Goal: Obtain resource: Download file/media

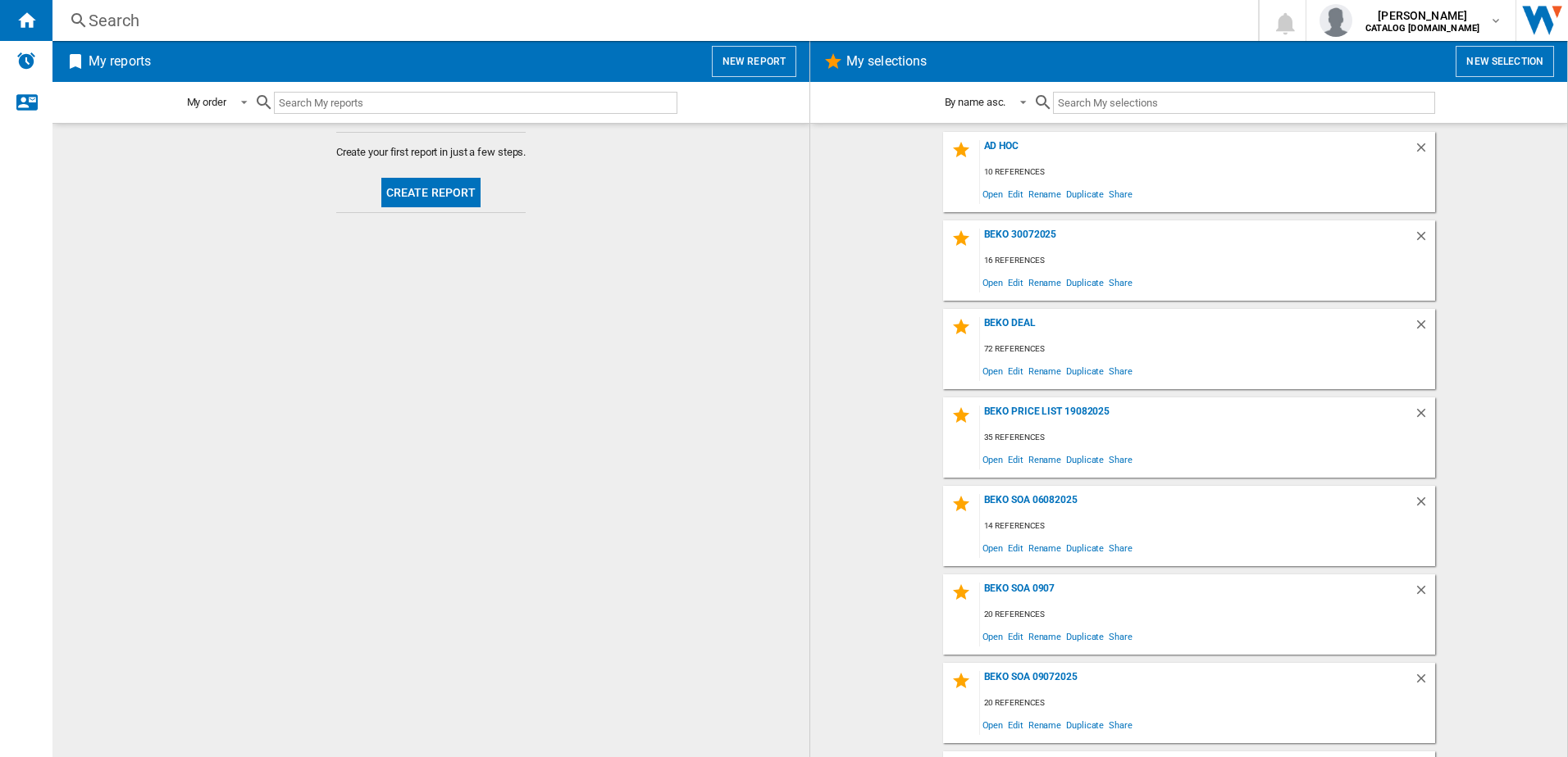
click at [1497, 58] on button "New selection" at bounding box center [1504, 62] width 98 height 31
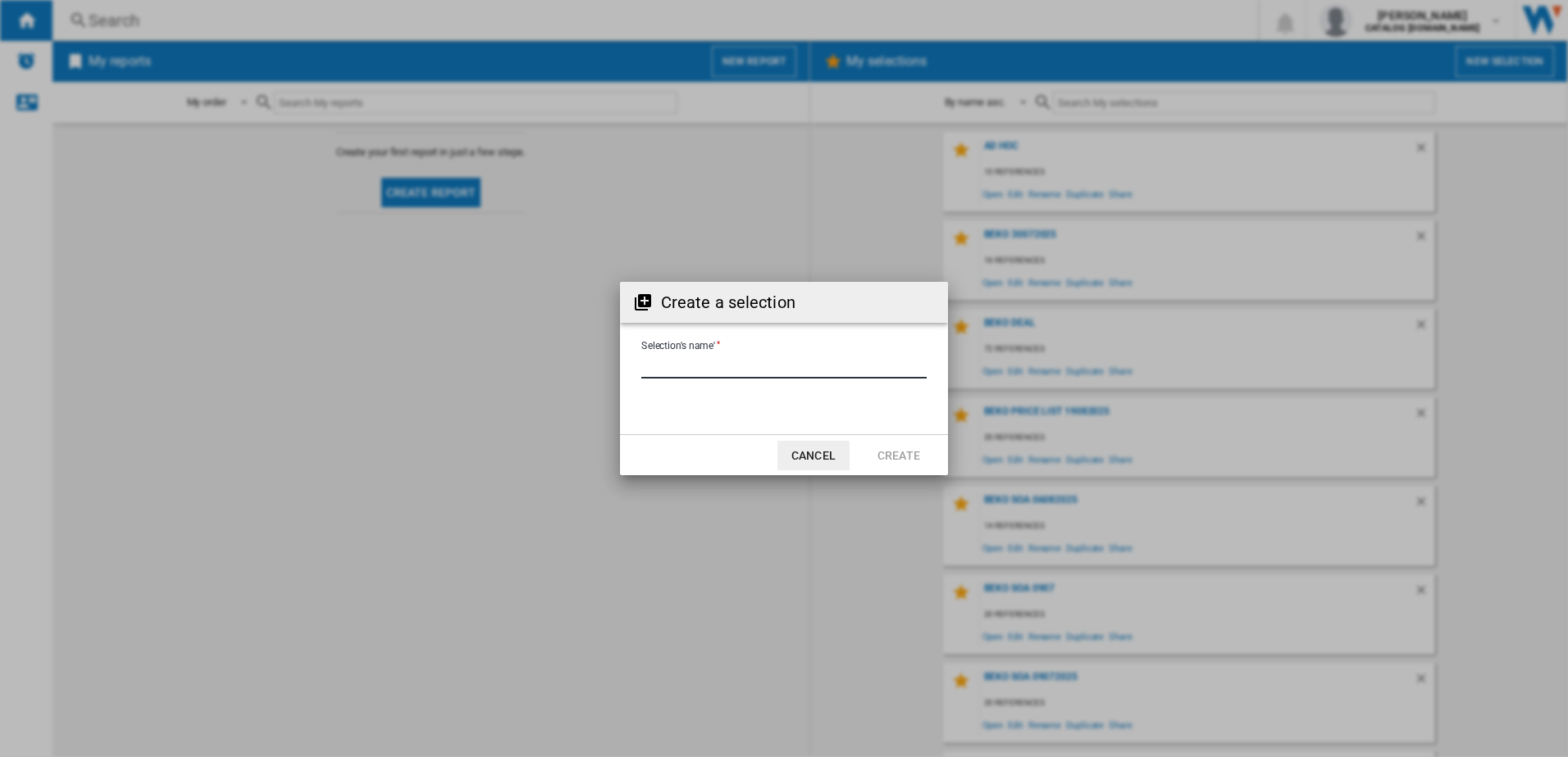
click at [767, 358] on input "Selection's name'" at bounding box center [784, 366] width 285 height 25
type input "**********"
click at [887, 452] on button "Create" at bounding box center [898, 456] width 72 height 30
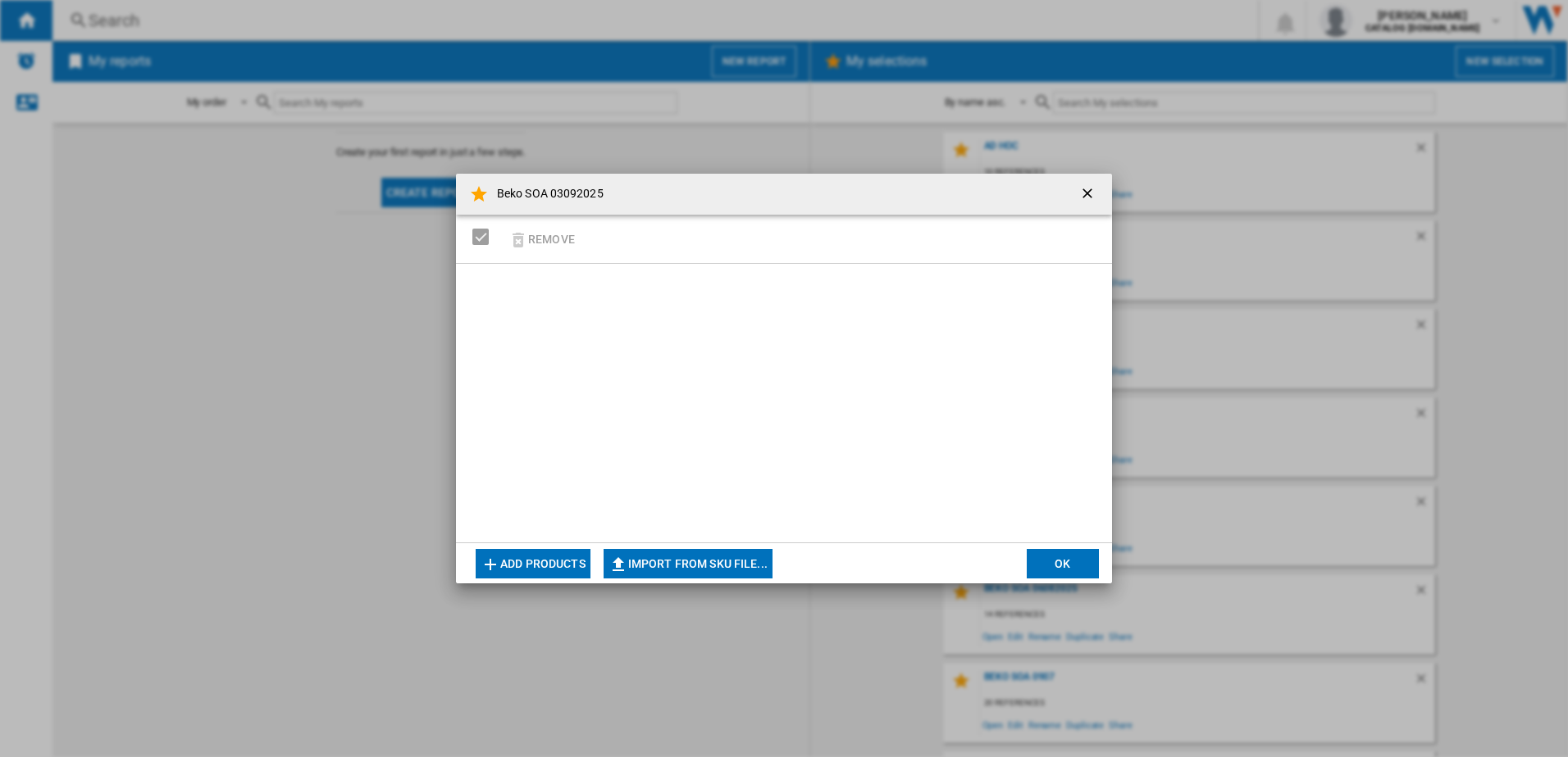
click at [701, 564] on button "Import from SKU file..." at bounding box center [688, 564] width 169 height 30
type input "**********"
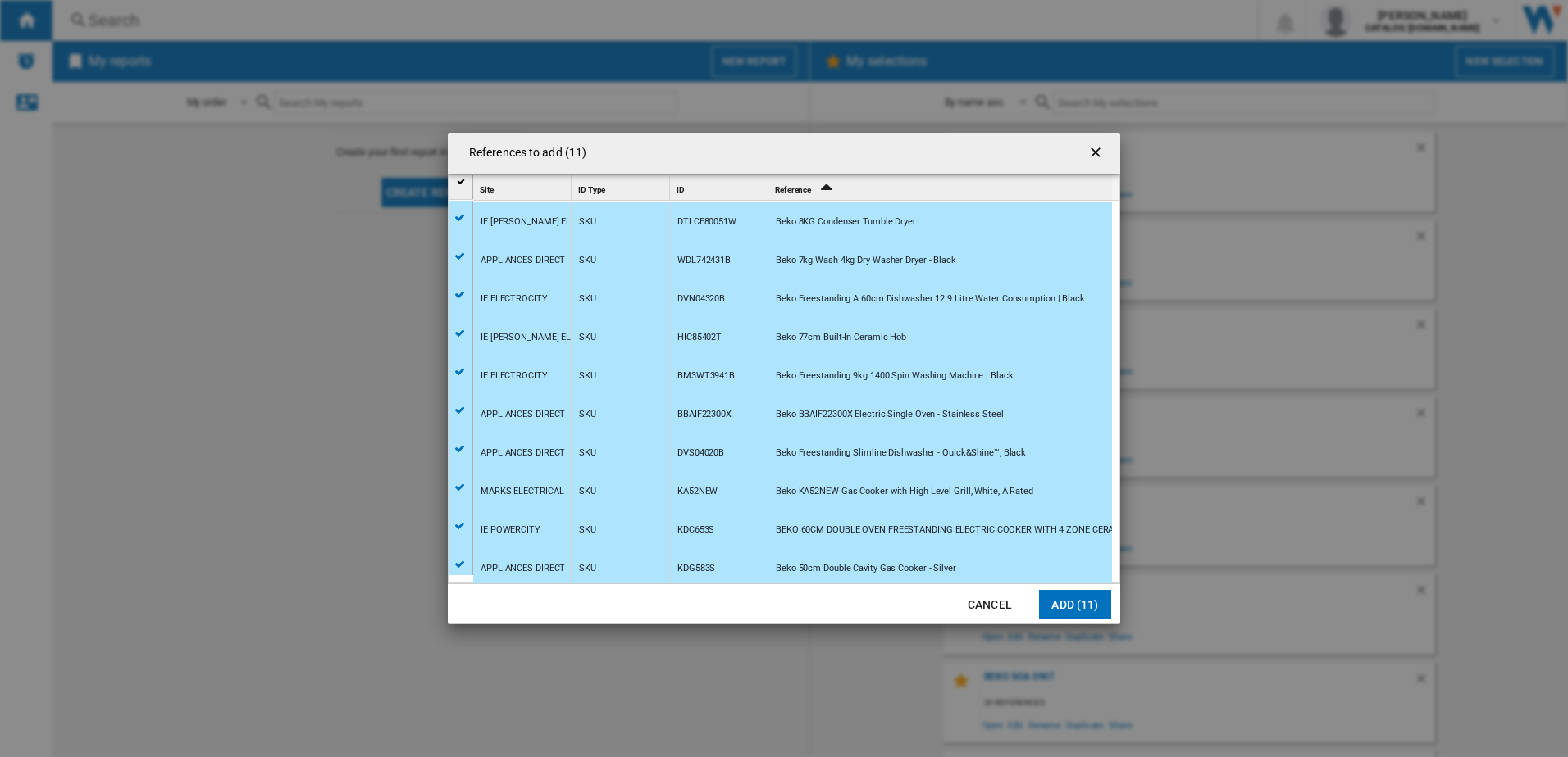
click at [1065, 601] on button "Add (11)" at bounding box center [1074, 605] width 72 height 30
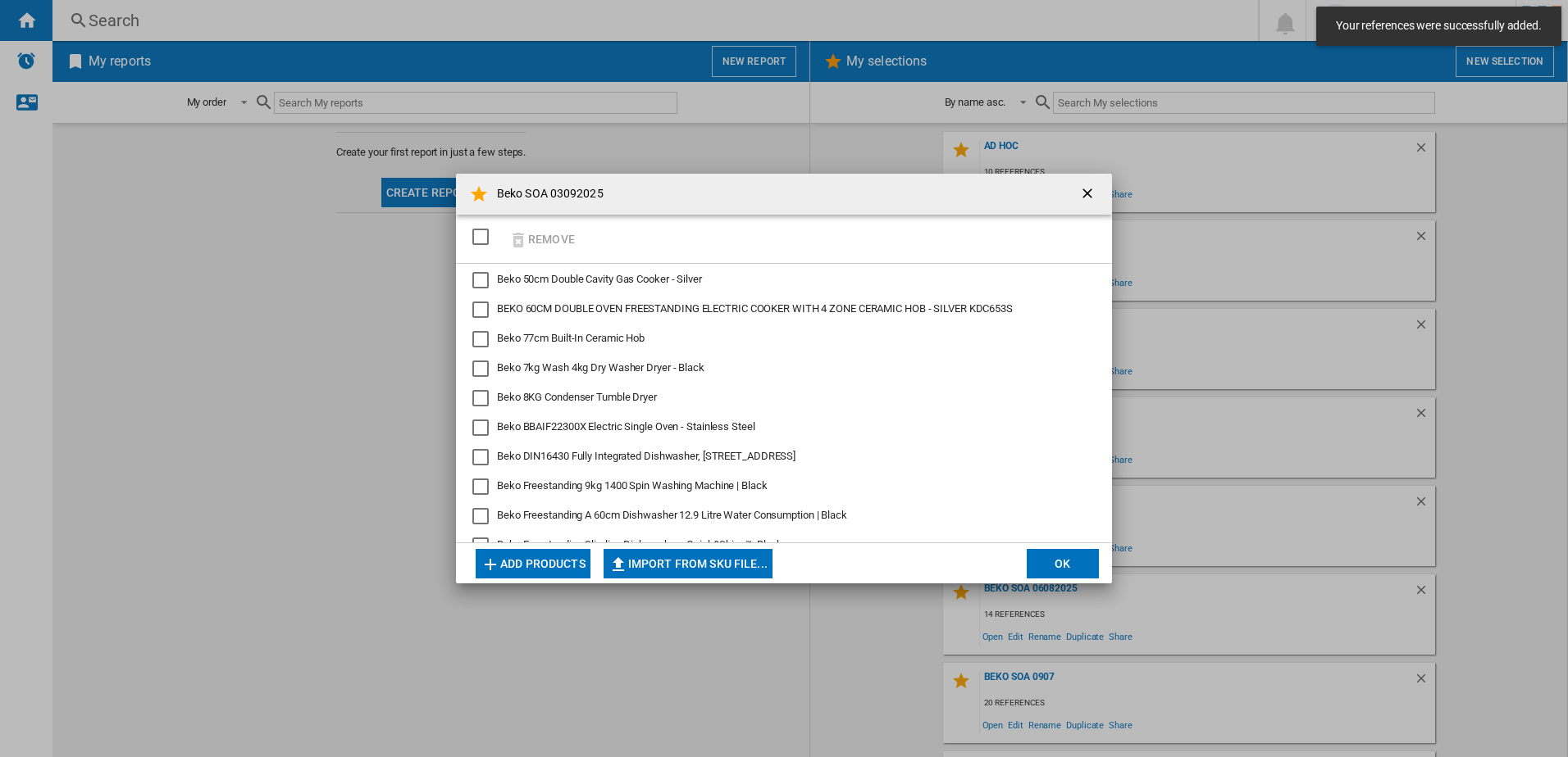
click at [1053, 562] on button "OK" at bounding box center [1062, 564] width 72 height 30
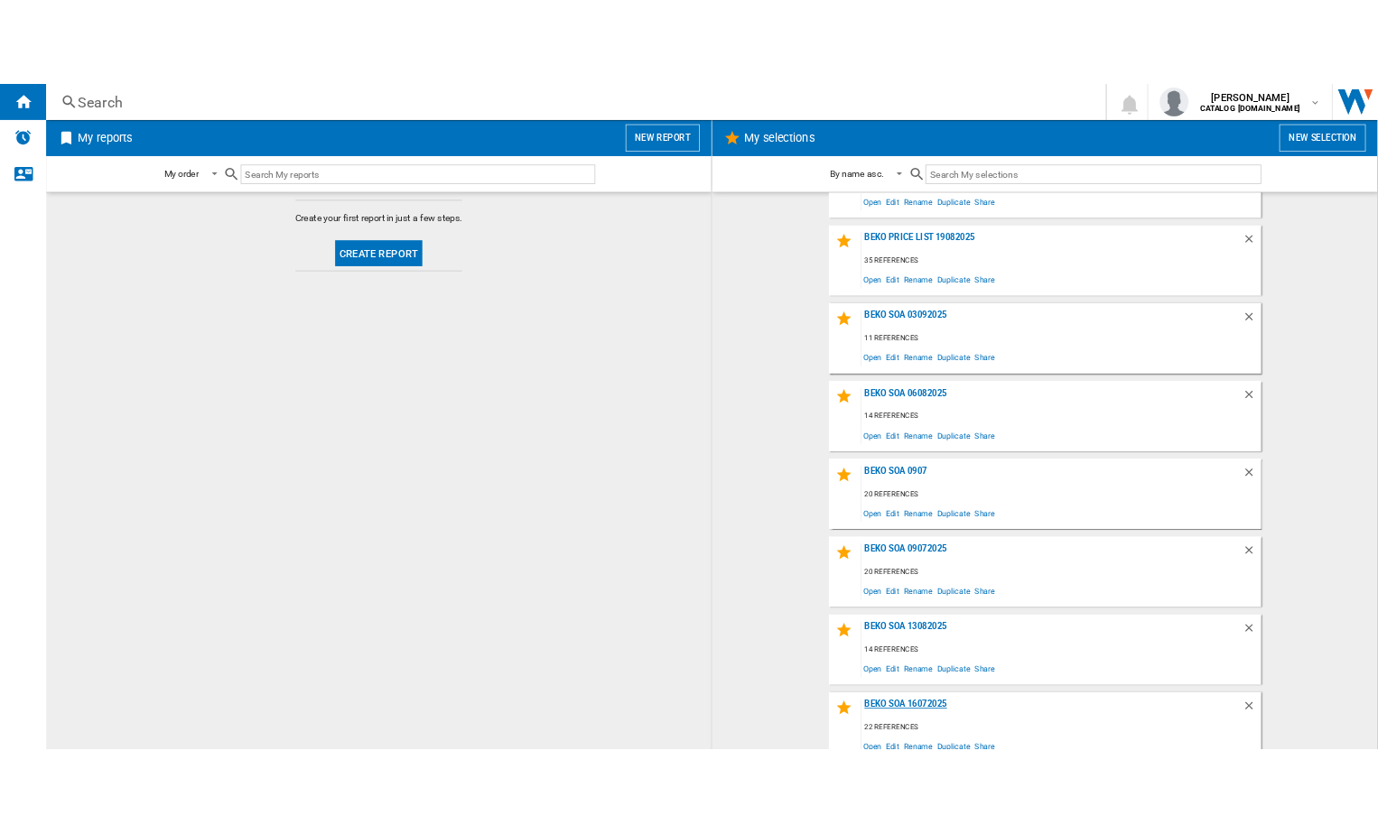
scroll to position [259, 0]
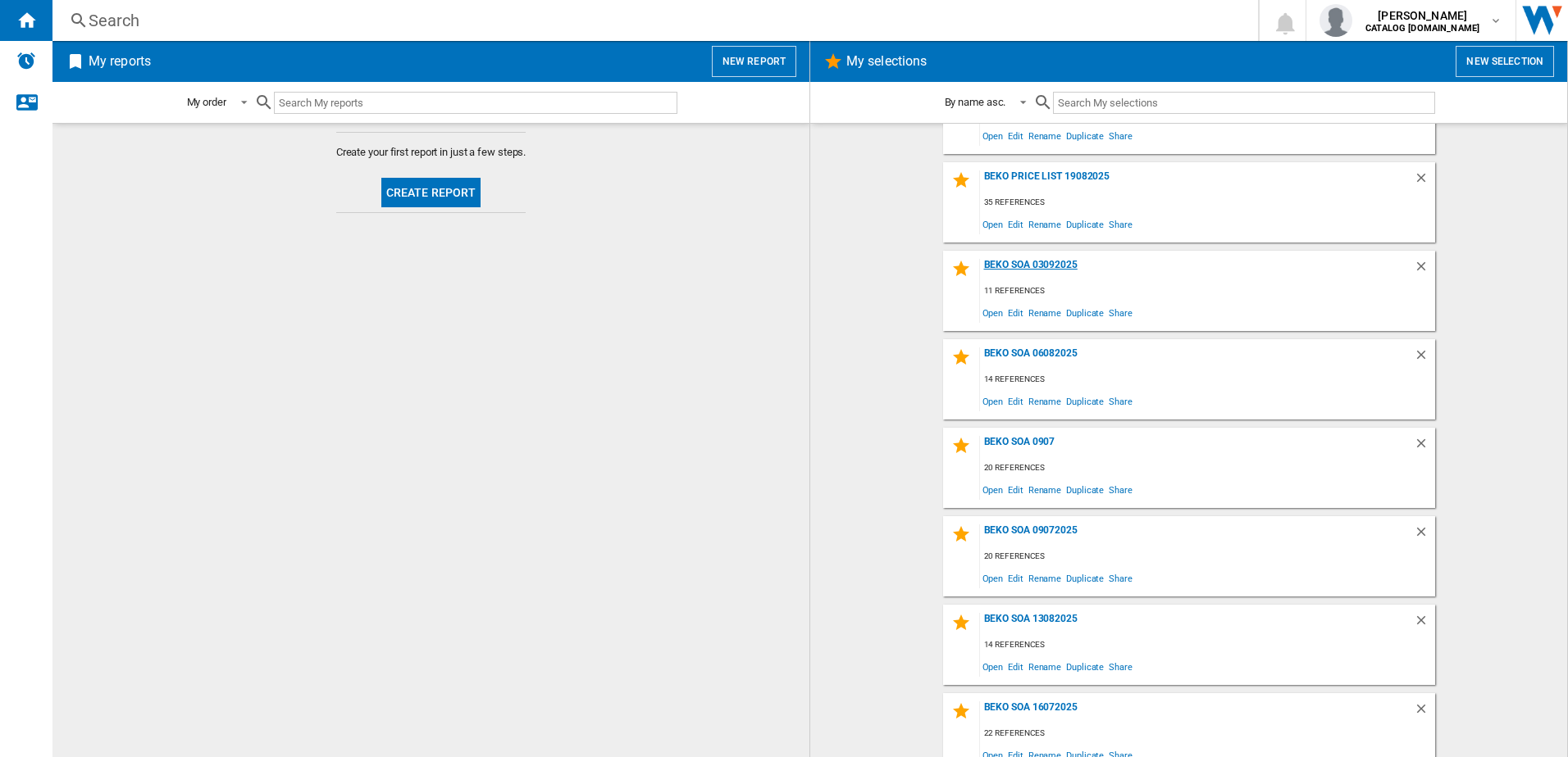
click at [1019, 265] on div "Beko SOA 03092025" at bounding box center [1197, 270] width 434 height 22
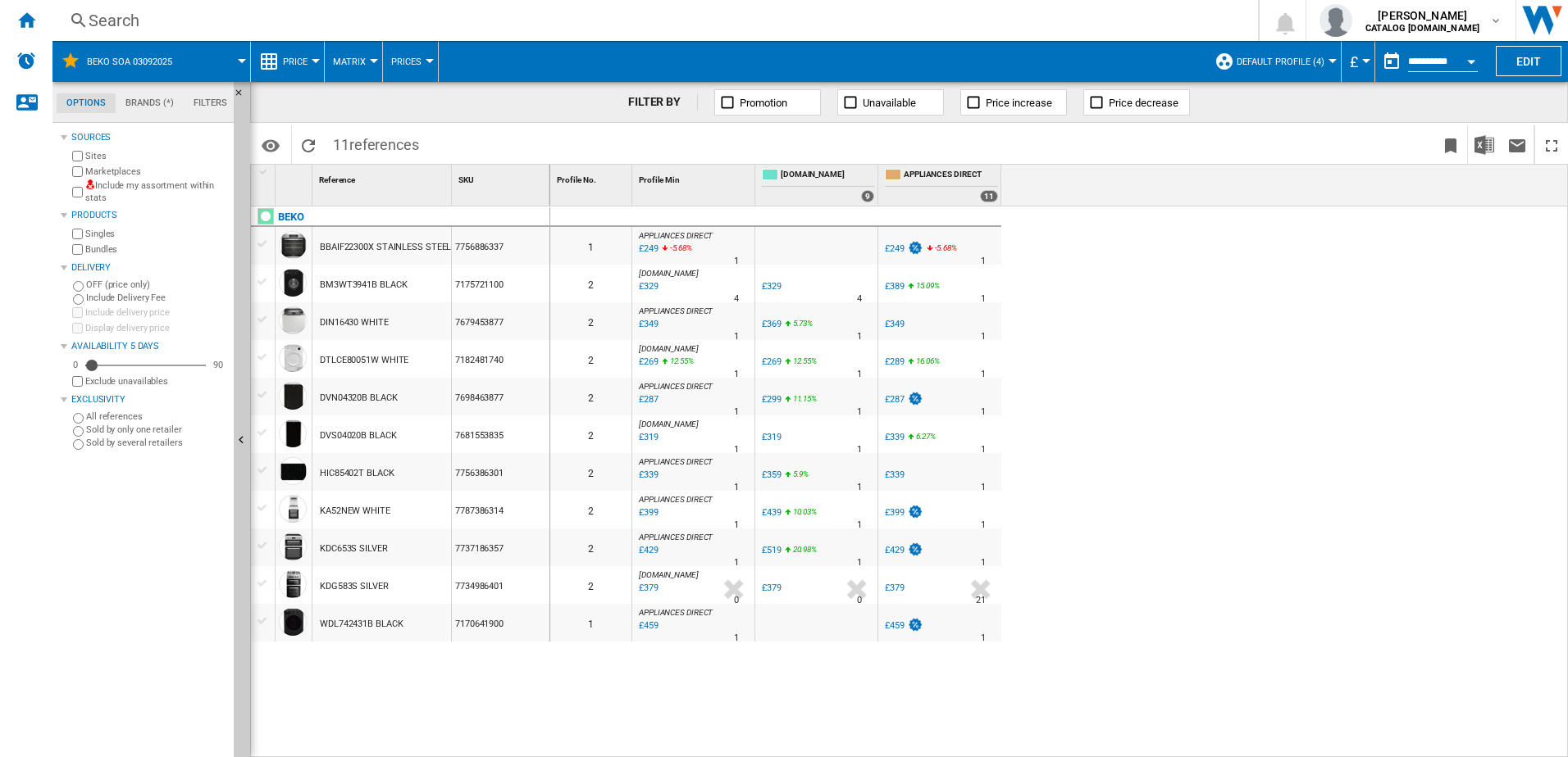
drag, startPoint x: 1019, startPoint y: 278, endPoint x: 1324, endPoint y: 55, distance: 377.8
click at [1324, 55] on button "Default profile (4)" at bounding box center [1285, 61] width 96 height 41
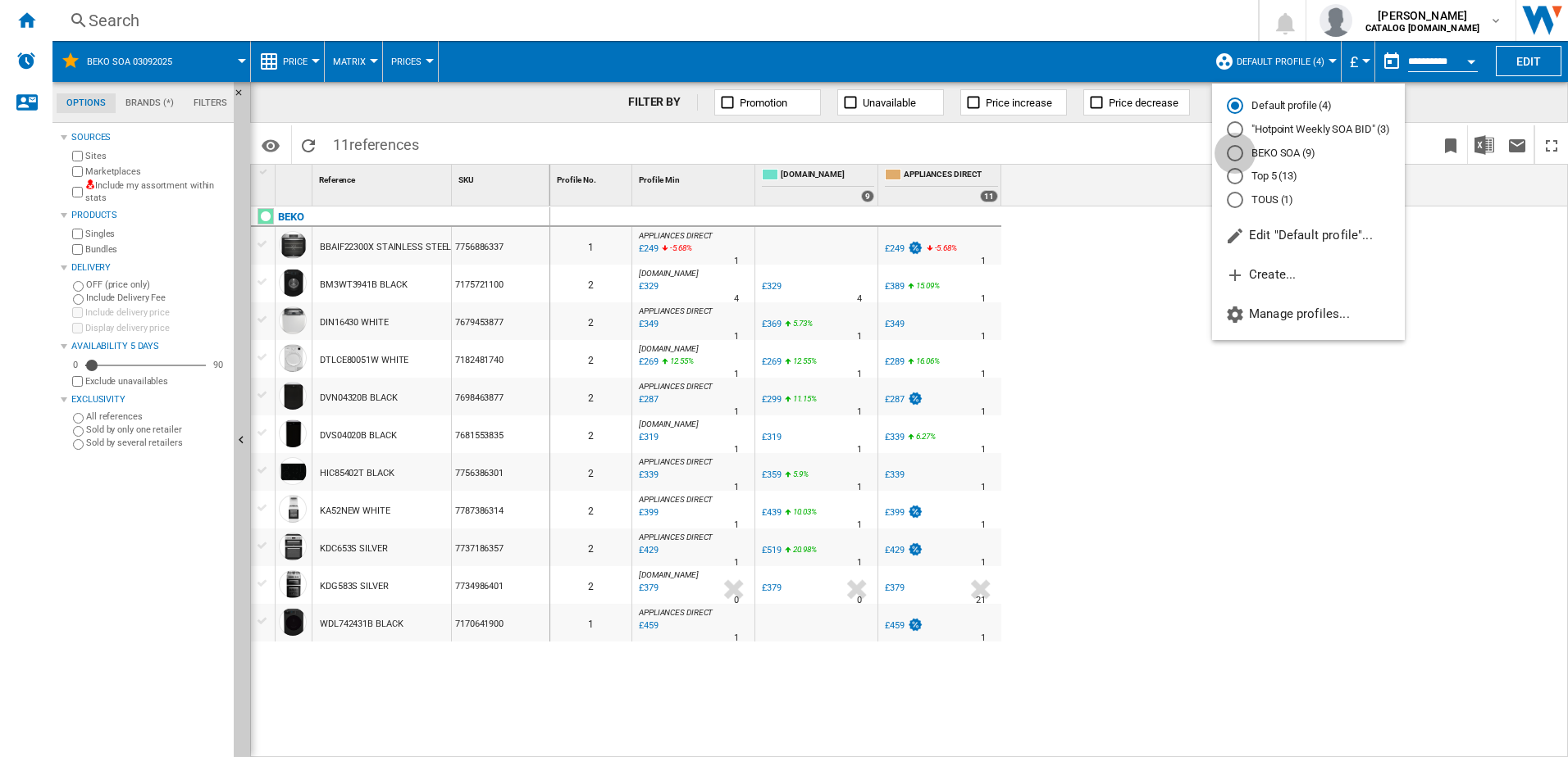
click at [1236, 152] on div "BEKO SOA (9)" at bounding box center [1235, 153] width 16 height 16
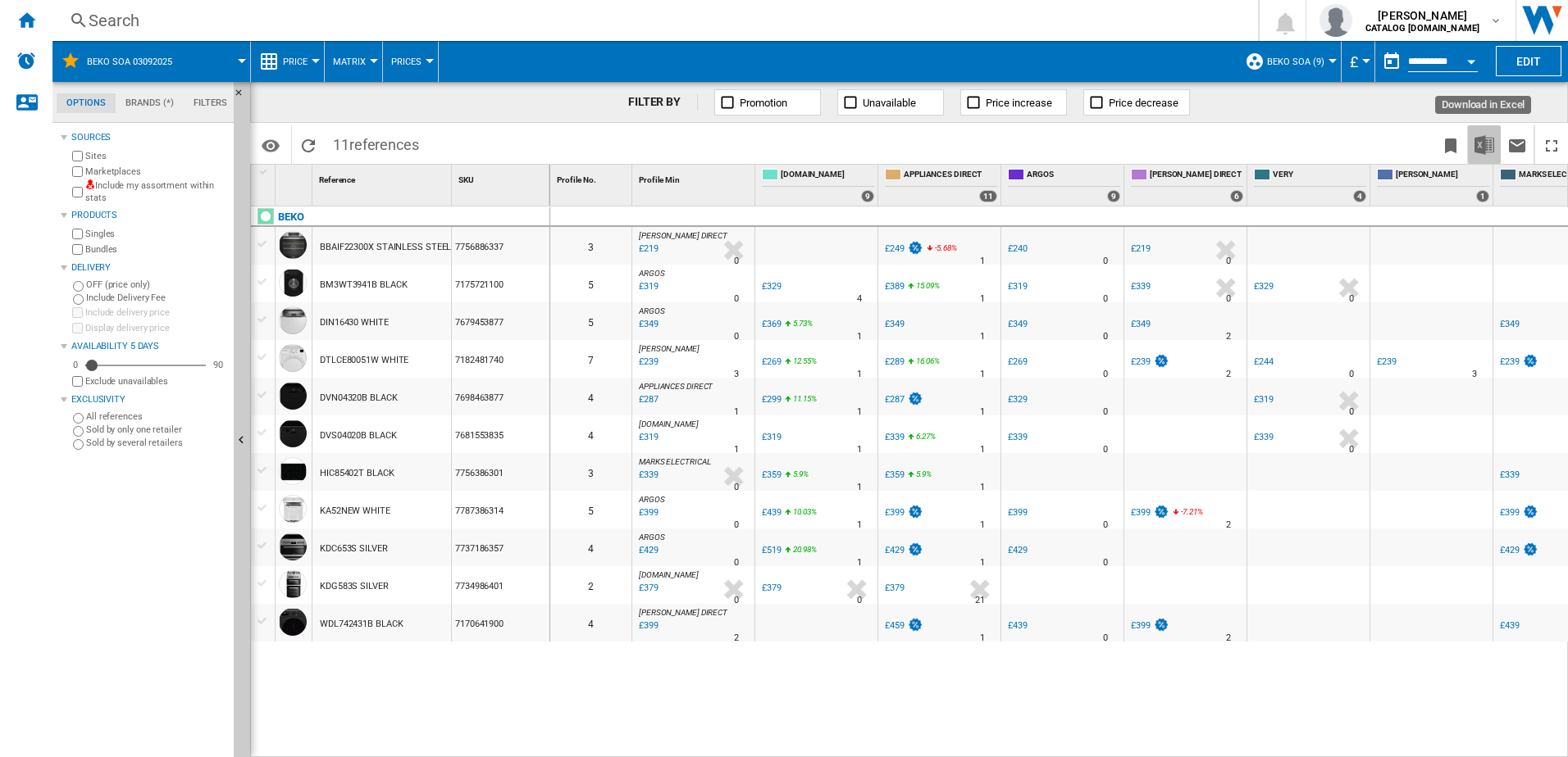
click at [1479, 145] on img "Download in Excel" at bounding box center [1484, 145] width 20 height 20
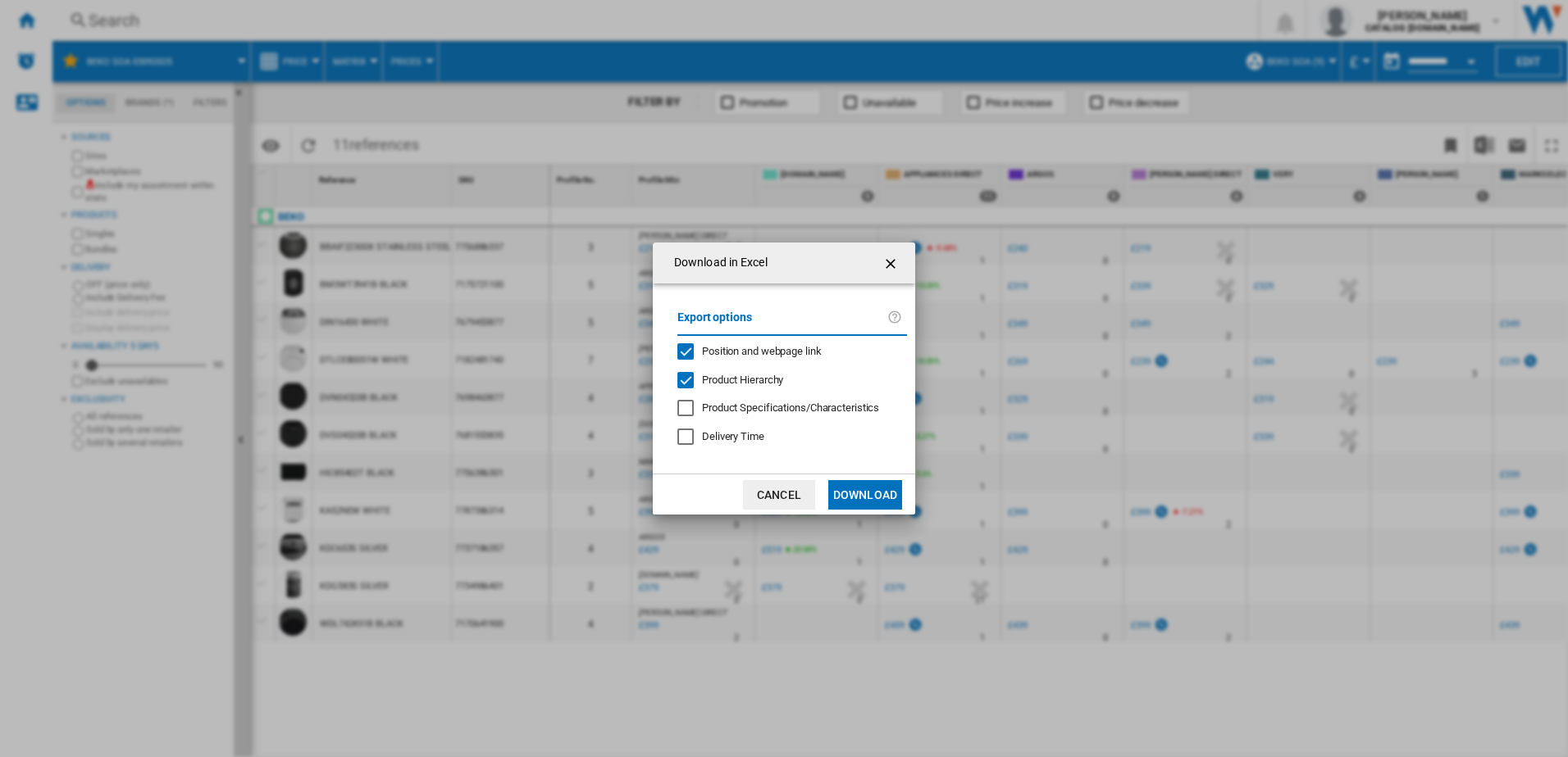
click at [859, 494] on button "Download" at bounding box center [864, 495] width 74 height 30
